Goal: Information Seeking & Learning: Learn about a topic

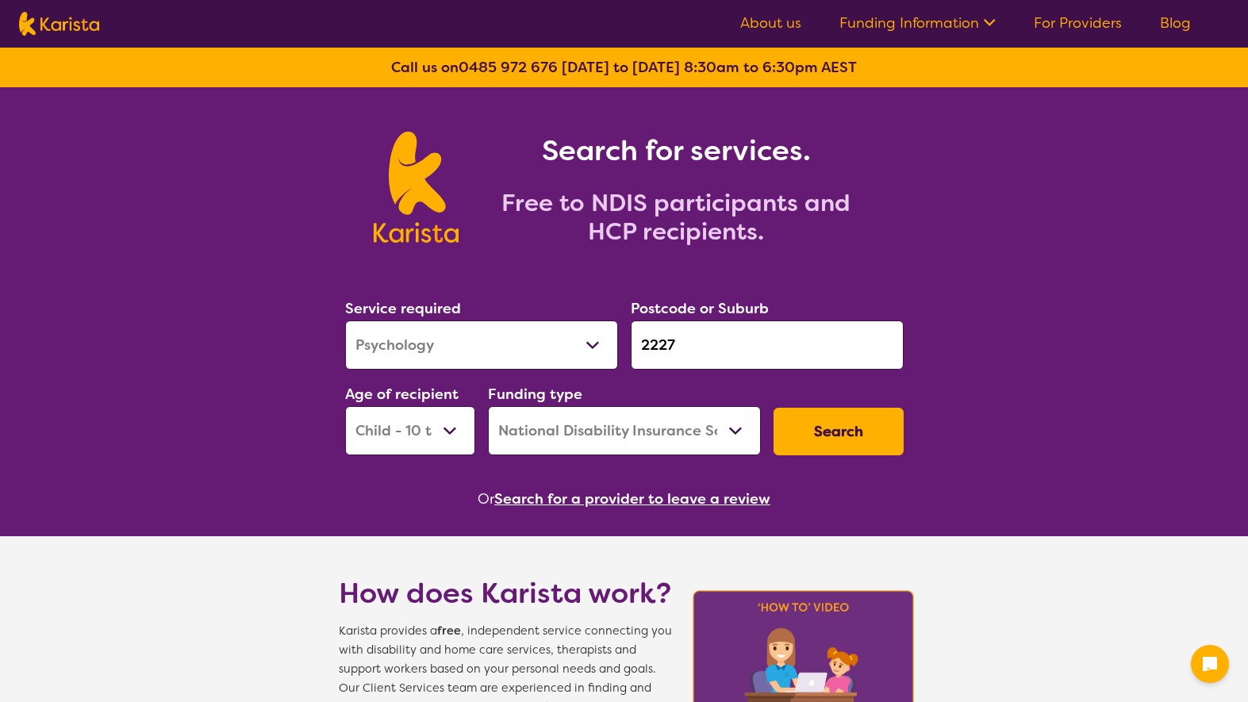
select select "Psychology"
select select "CH"
select select "NDIS"
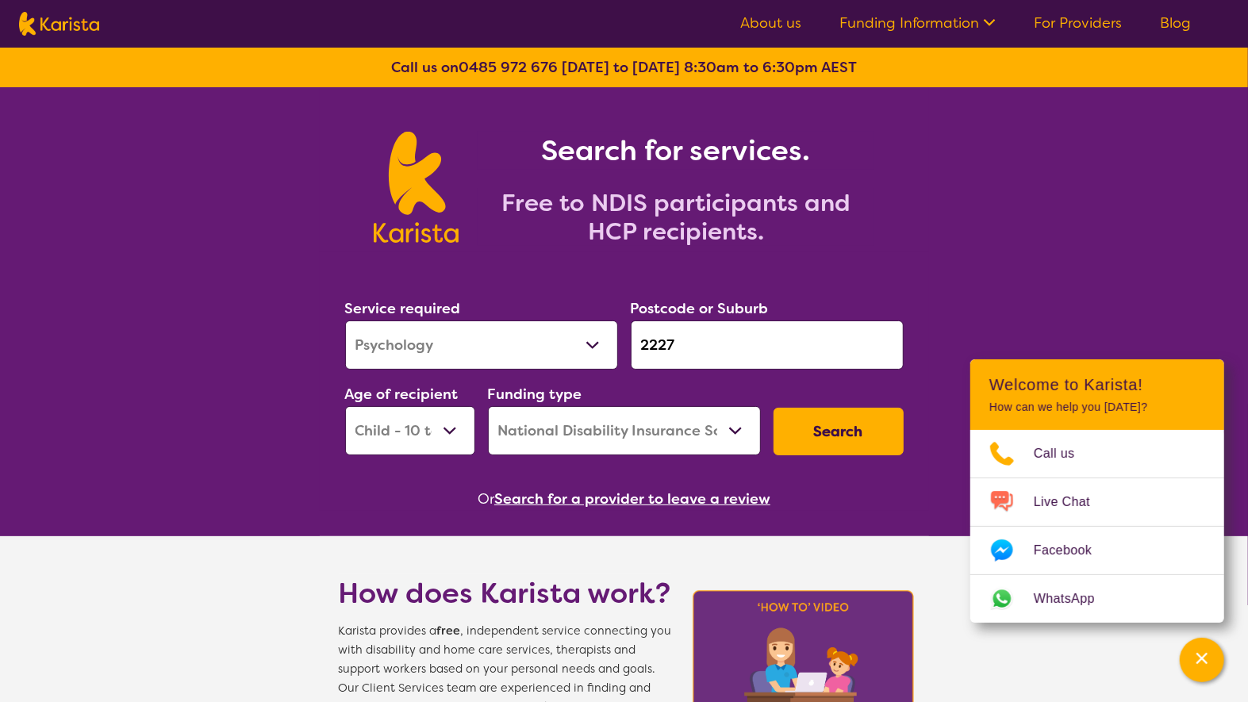
click at [838, 425] on button "Search" at bounding box center [838, 432] width 130 height 48
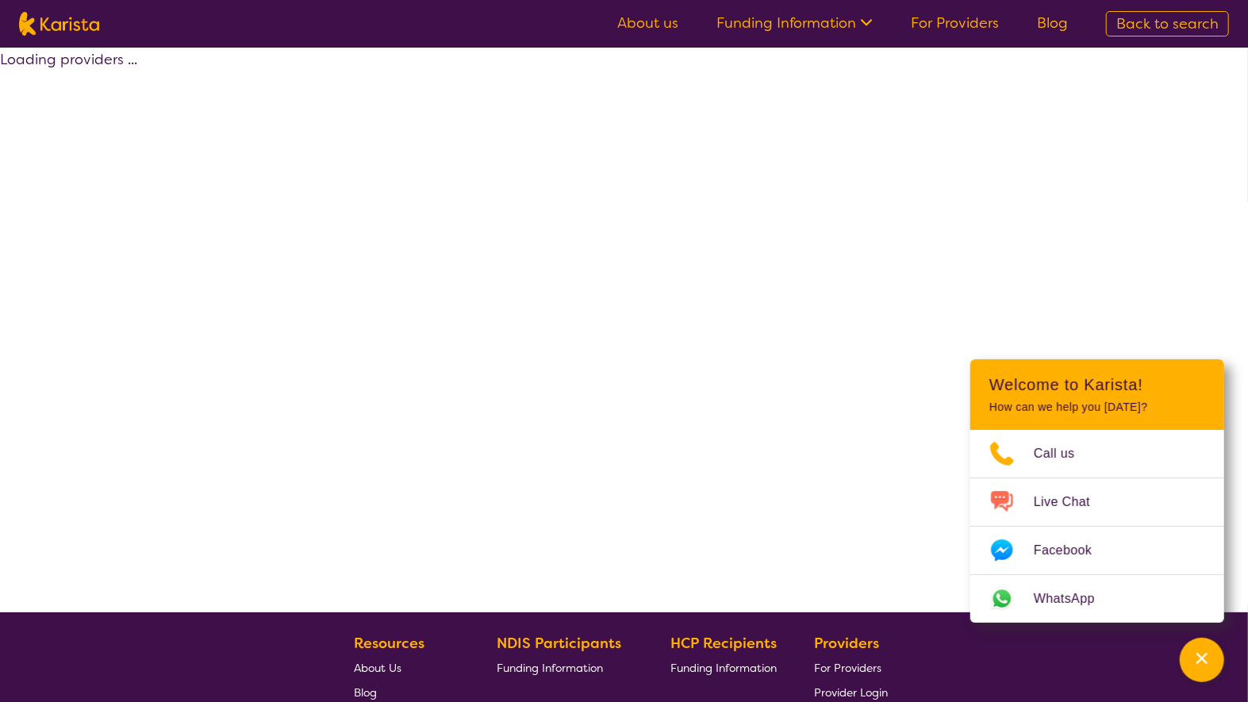
select select "by_score"
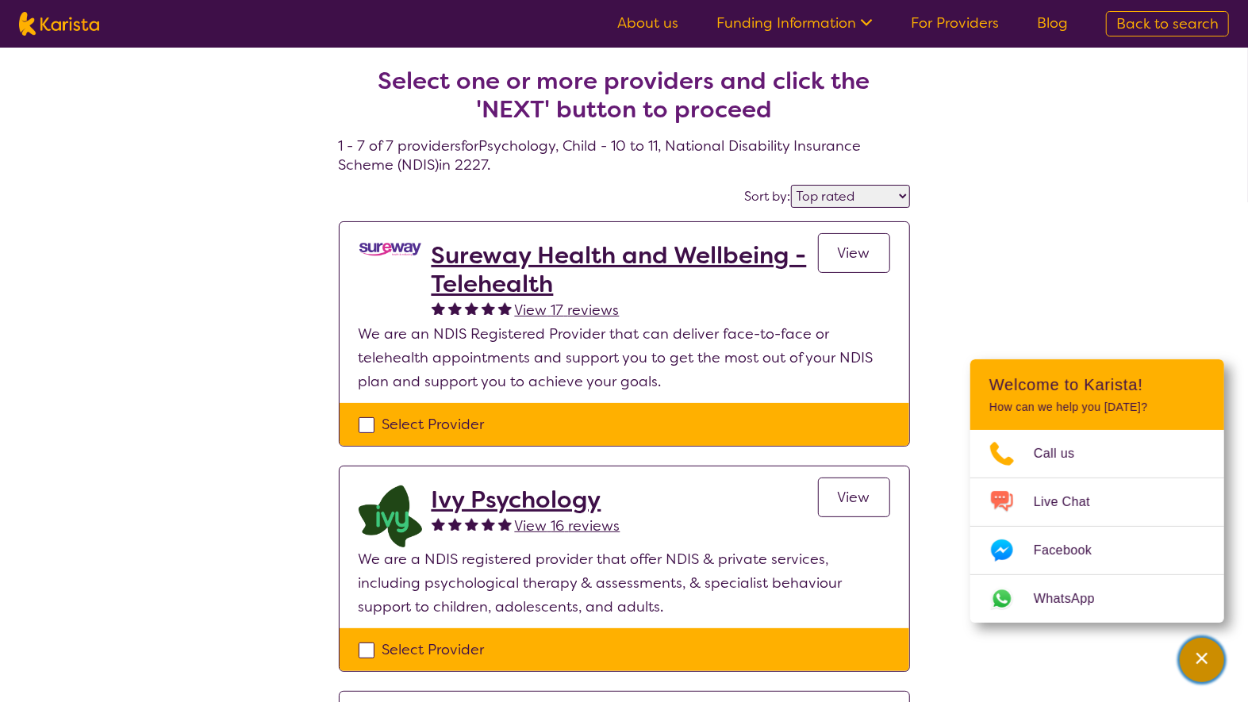
click at [1189, 652] on div "Channel Menu" at bounding box center [1202, 660] width 32 height 35
